Goal: Information Seeking & Learning: Check status

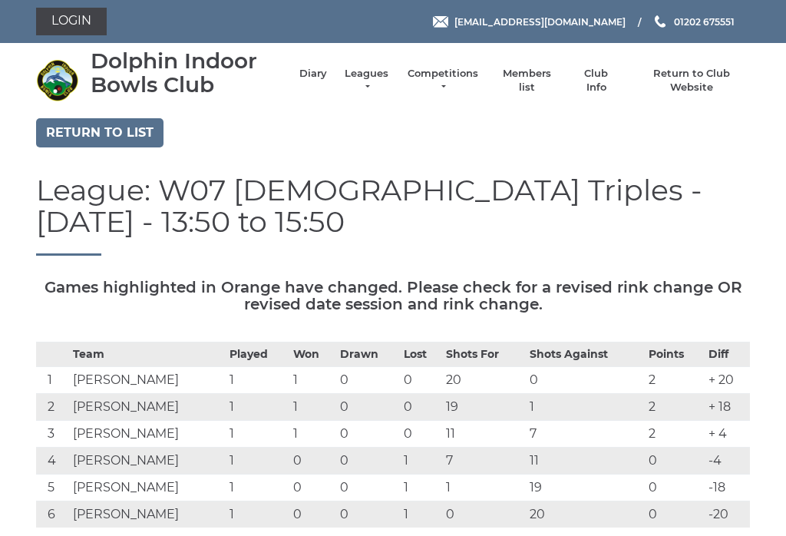
click at [320, 81] on link "Diary" at bounding box center [313, 74] width 28 height 14
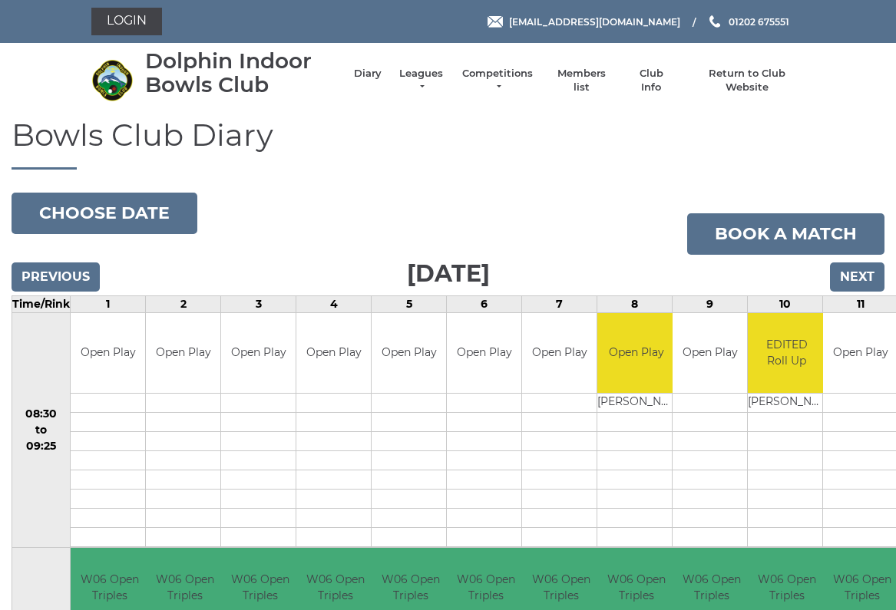
scroll to position [8, 0]
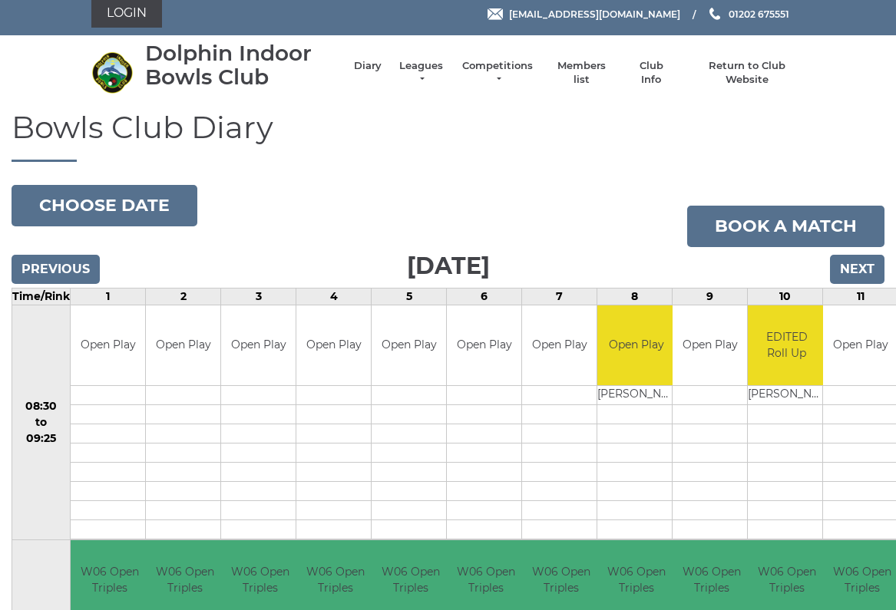
click at [865, 267] on input "Next" at bounding box center [857, 269] width 54 height 29
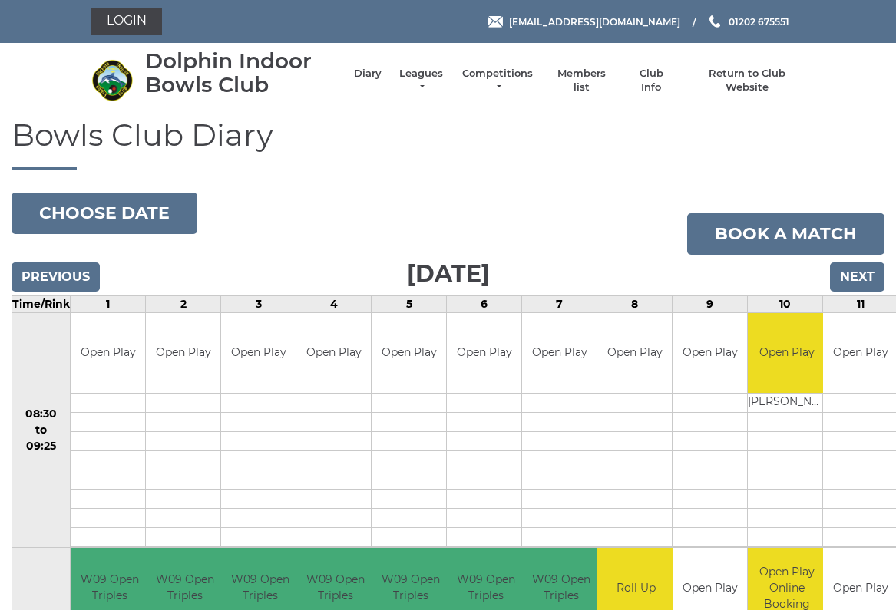
click at [509, 84] on link "Competitions" at bounding box center [497, 81] width 74 height 28
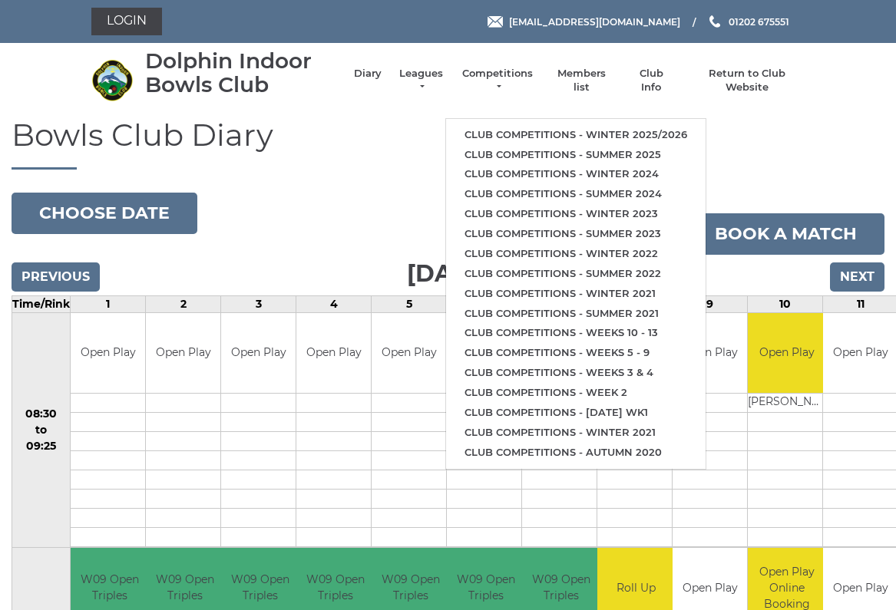
click at [674, 125] on link "Club competitions - Winter 2025/2026" at bounding box center [575, 135] width 259 height 20
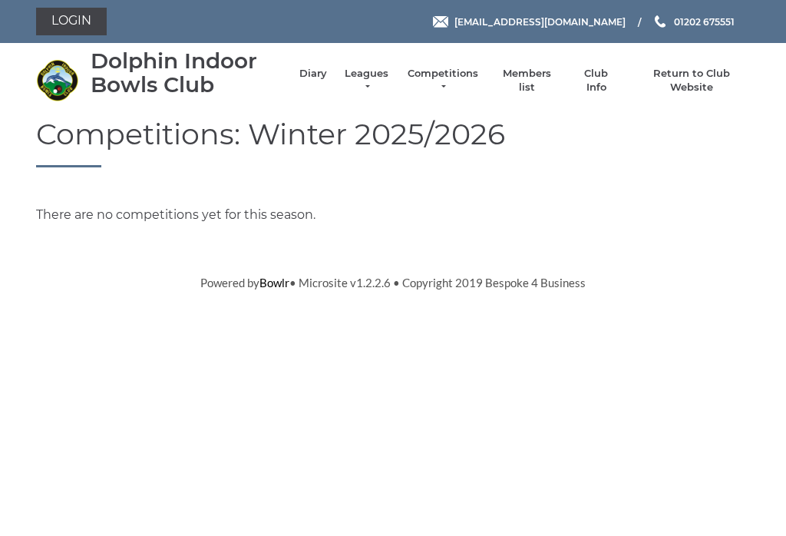
click at [379, 78] on link "Leagues" at bounding box center [366, 81] width 48 height 28
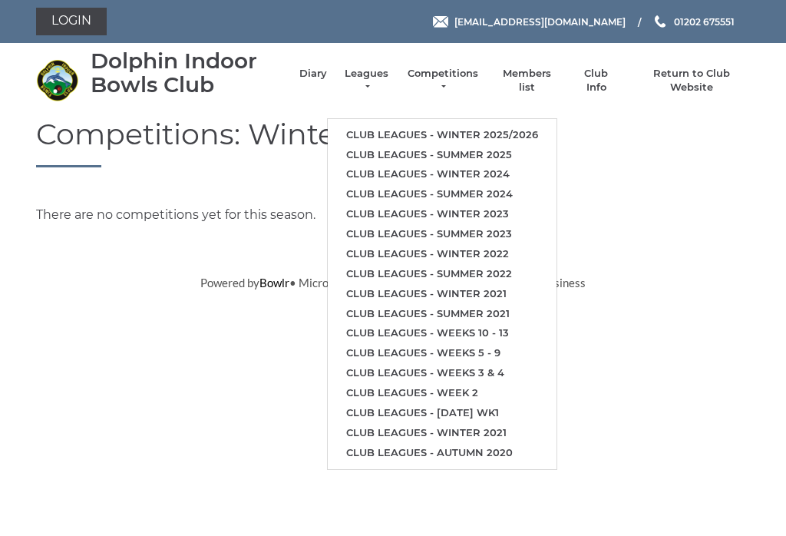
click at [535, 125] on link "Club leagues - Winter 2025/2026" at bounding box center [442, 135] width 229 height 20
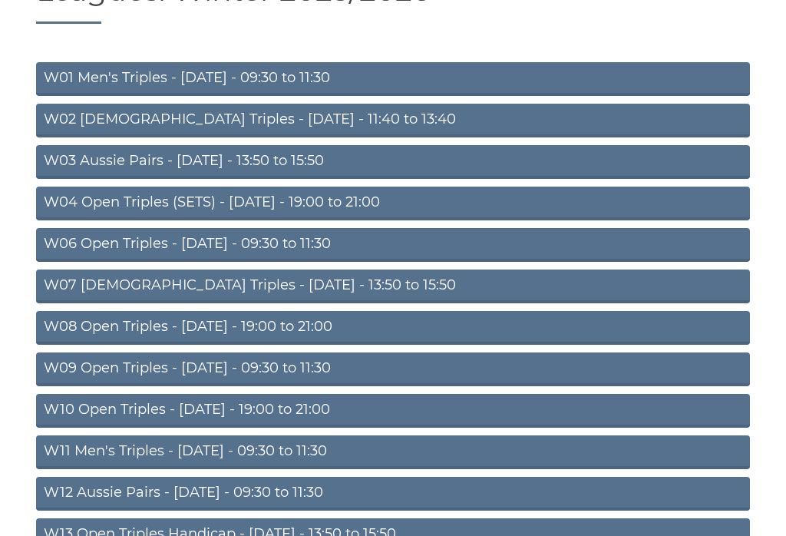
scroll to position [144, 0]
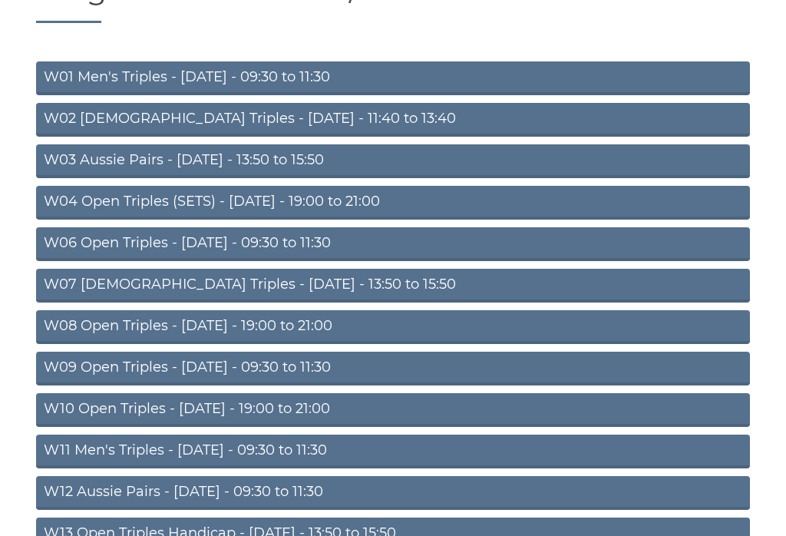
click at [372, 284] on link "W07 [DEMOGRAPHIC_DATA] Triples - [DATE] - 13:50 to 15:50" at bounding box center [393, 286] width 714 height 34
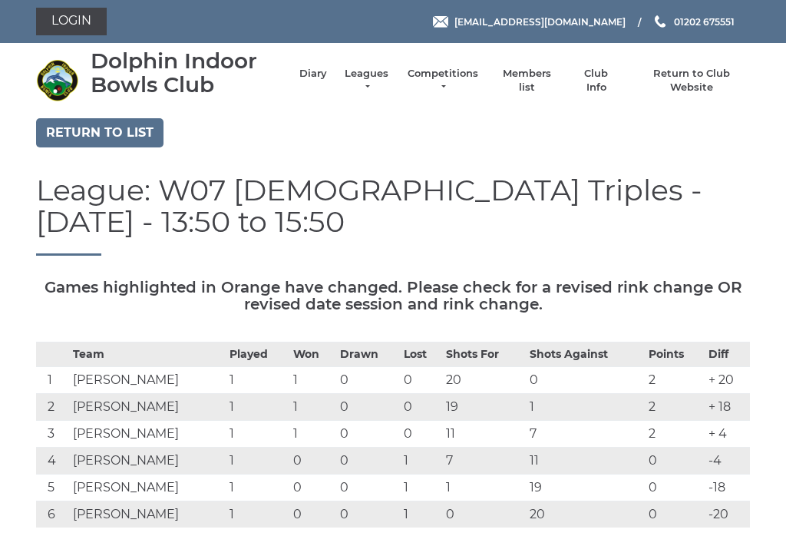
click at [327, 81] on link "Diary" at bounding box center [313, 74] width 28 height 14
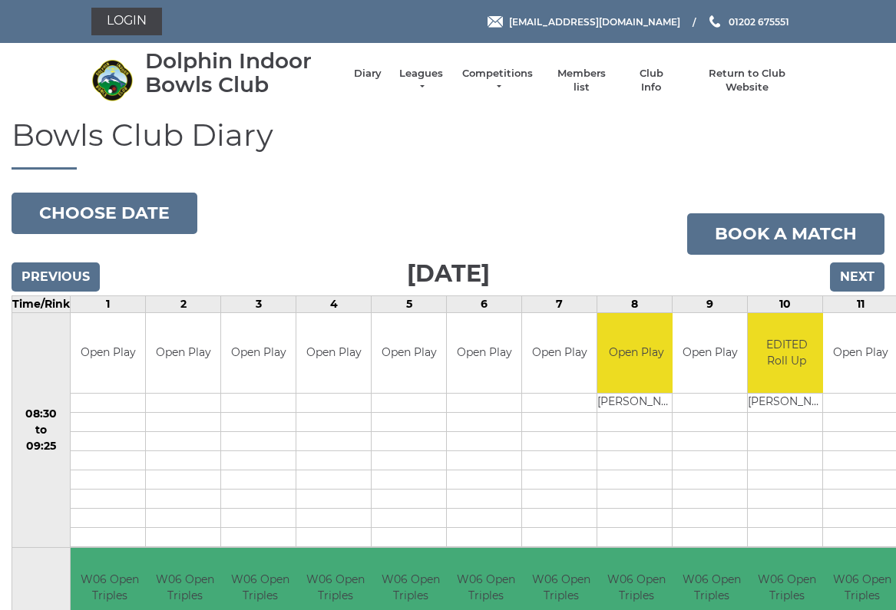
click at [427, 82] on link "Leagues" at bounding box center [421, 81] width 48 height 28
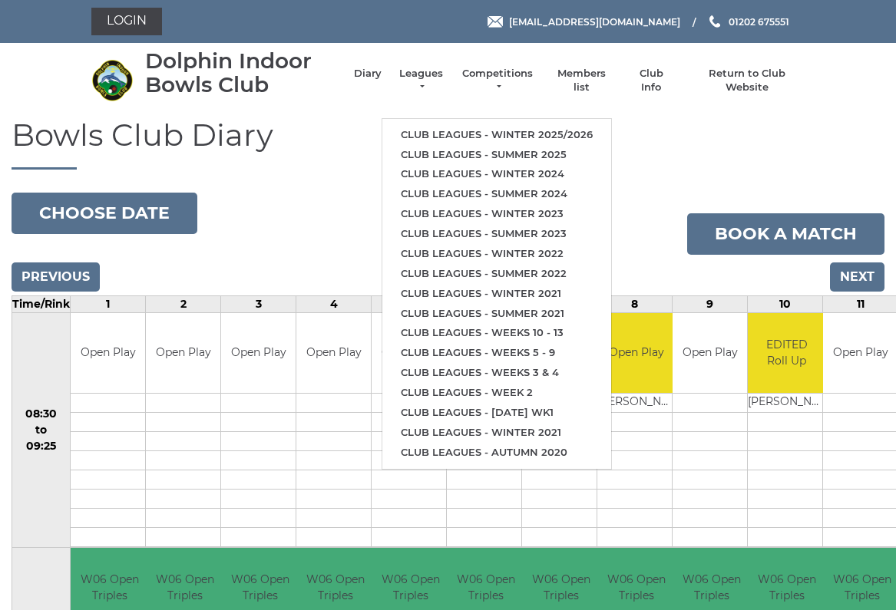
click at [596, 125] on link "Club leagues - Winter 2025/2026" at bounding box center [496, 135] width 229 height 20
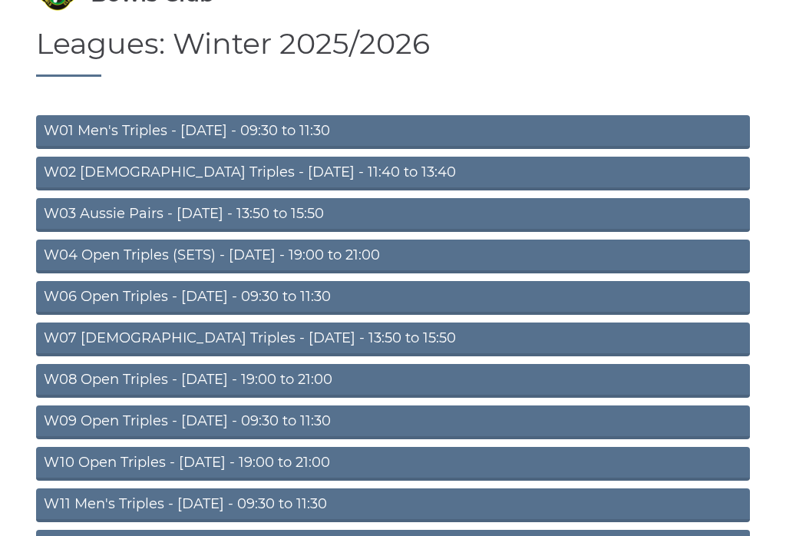
scroll to position [91, 0]
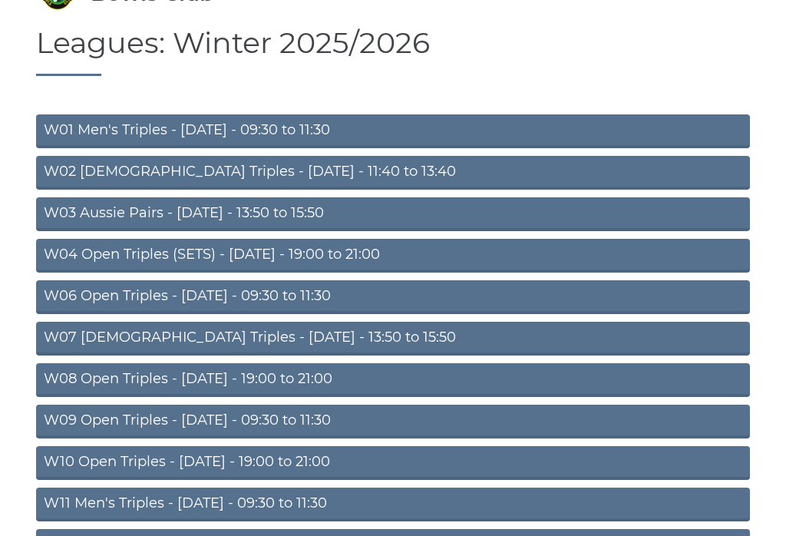
click at [357, 336] on link "W07 [DEMOGRAPHIC_DATA] Triples - [DATE] - 13:50 to 15:50" at bounding box center [393, 339] width 714 height 34
